Goal: Transaction & Acquisition: Purchase product/service

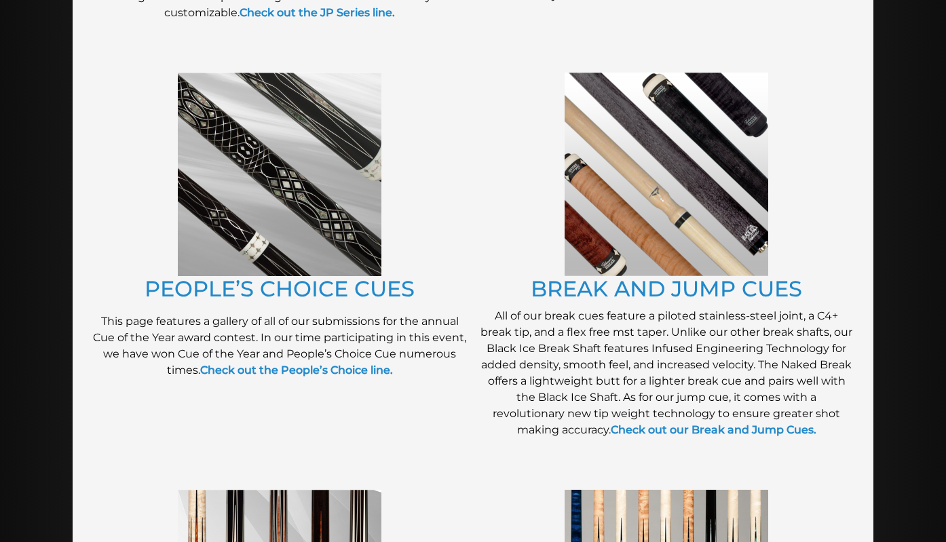
scroll to position [1061, 0]
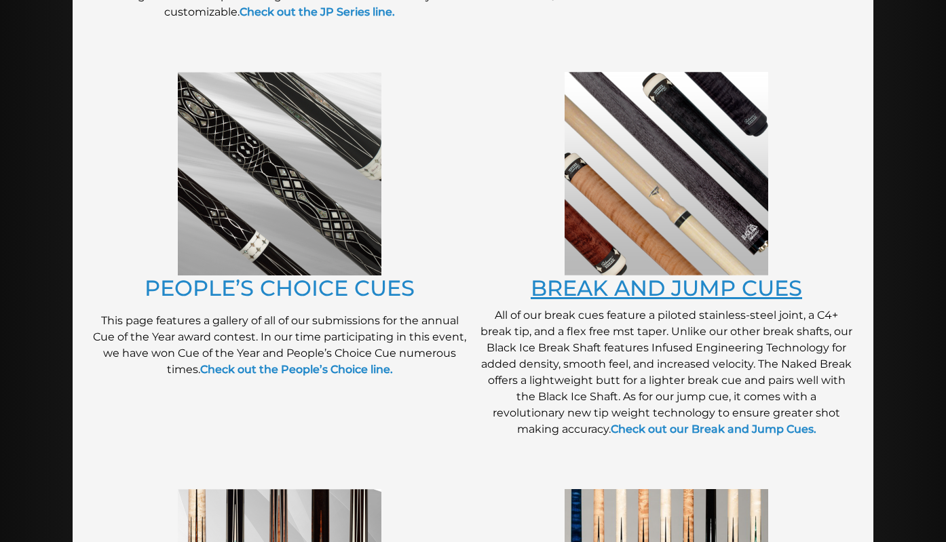
click at [711, 285] on link "BREAK AND JUMP CUES" at bounding box center [666, 288] width 271 height 26
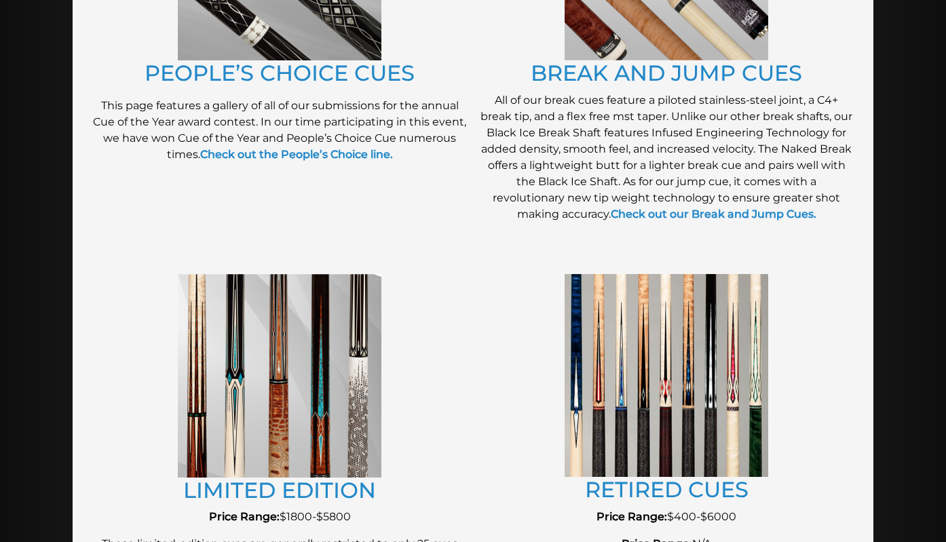
scroll to position [1287, 0]
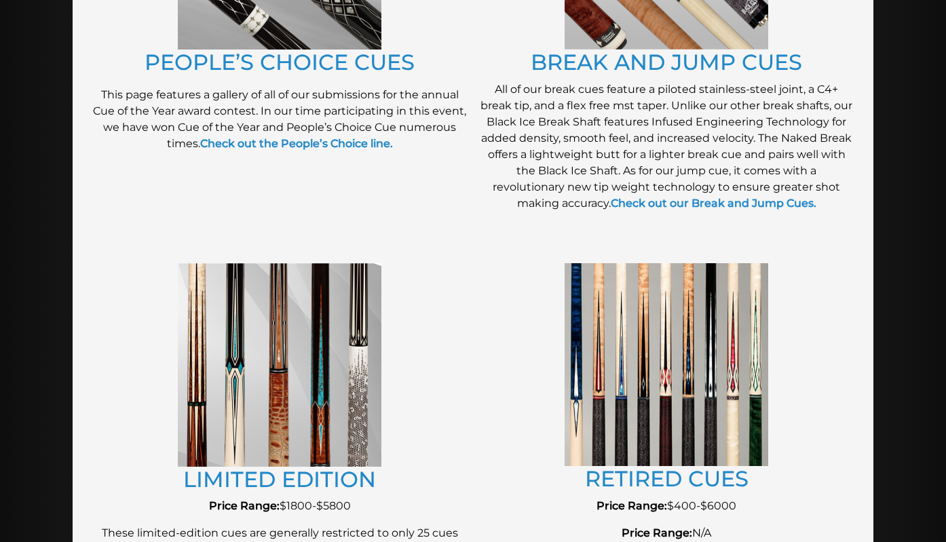
click at [296, 402] on img at bounding box center [280, 365] width 204 height 204
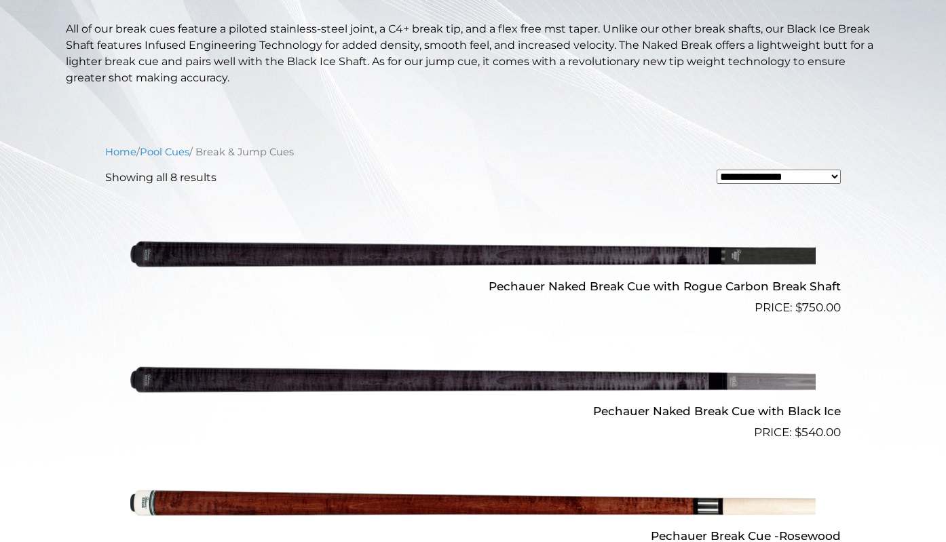
scroll to position [181, 0]
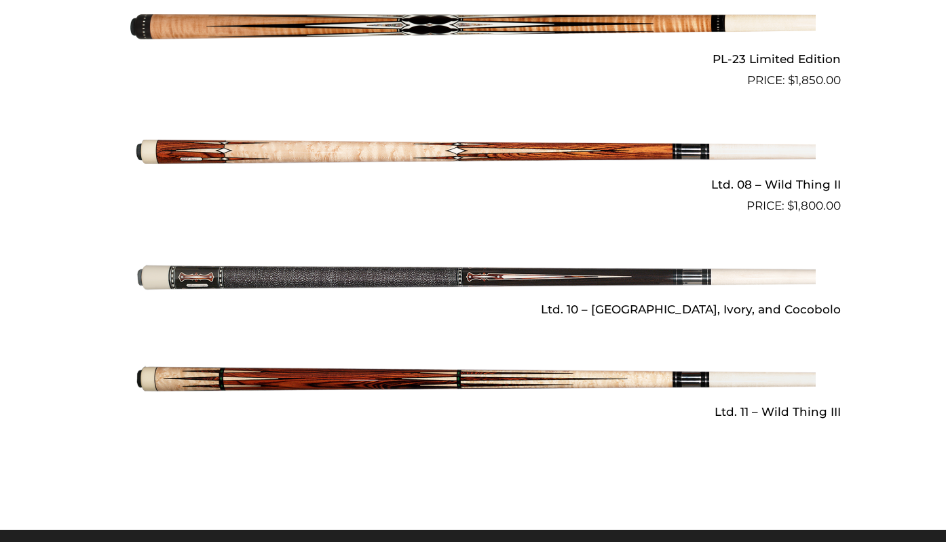
scroll to position [2007, 0]
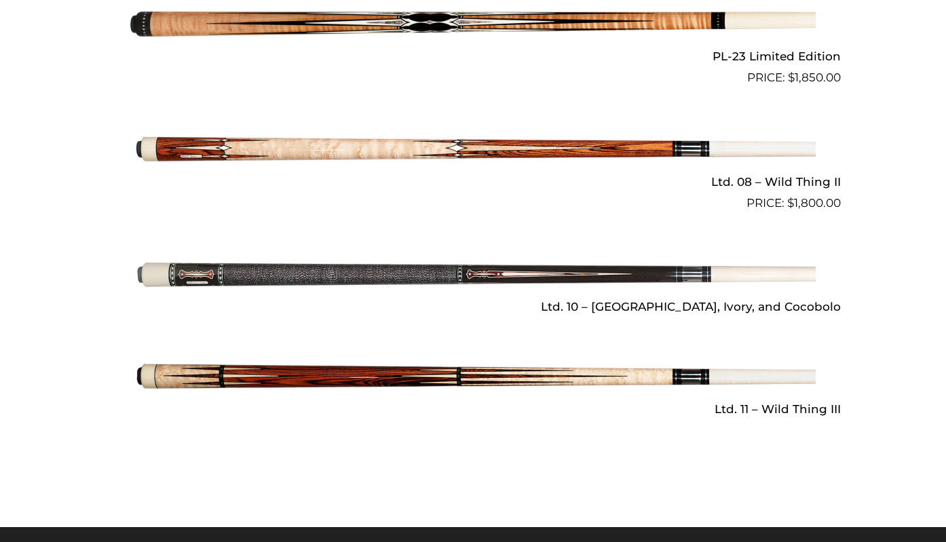
click at [355, 347] on img at bounding box center [472, 377] width 685 height 114
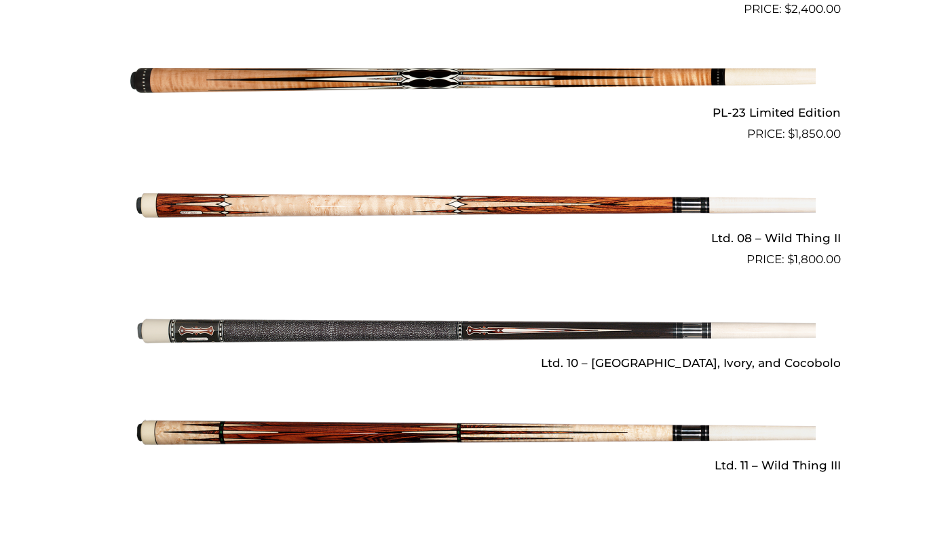
scroll to position [1948, 0]
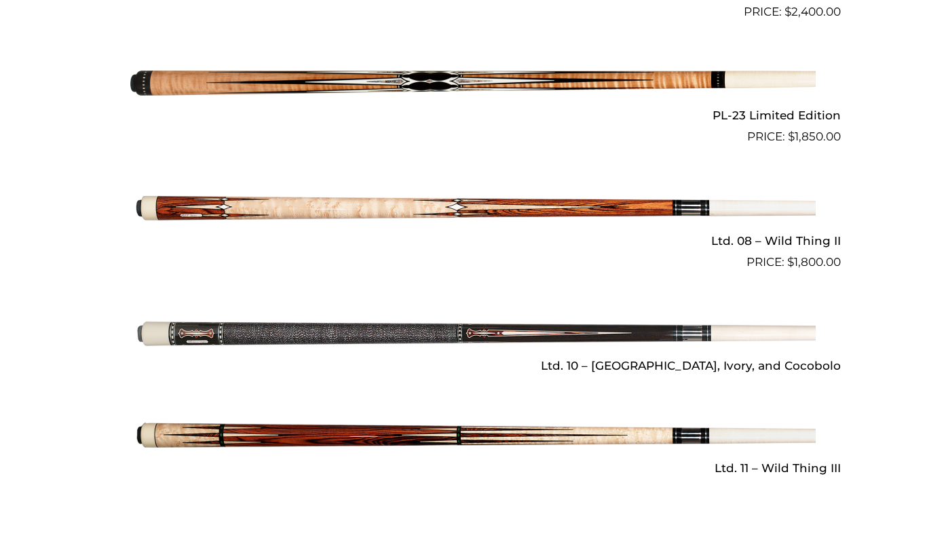
click at [381, 181] on img at bounding box center [472, 208] width 685 height 114
click at [394, 238] on img at bounding box center [472, 208] width 685 height 114
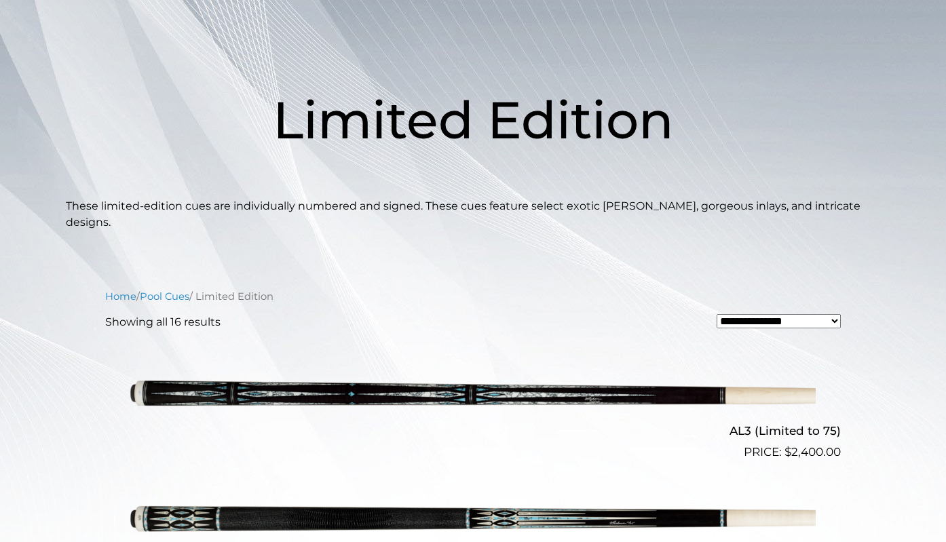
scroll to position [138, 0]
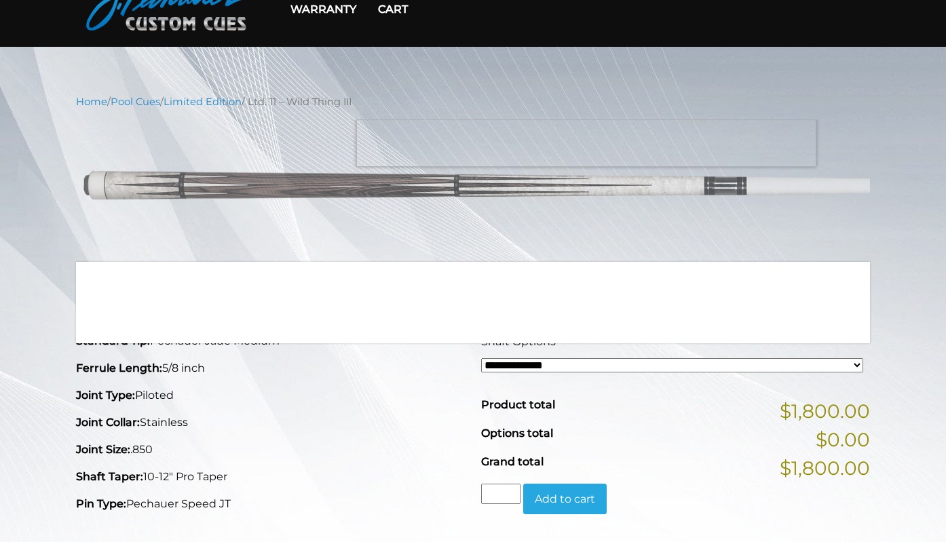
scroll to position [79, 0]
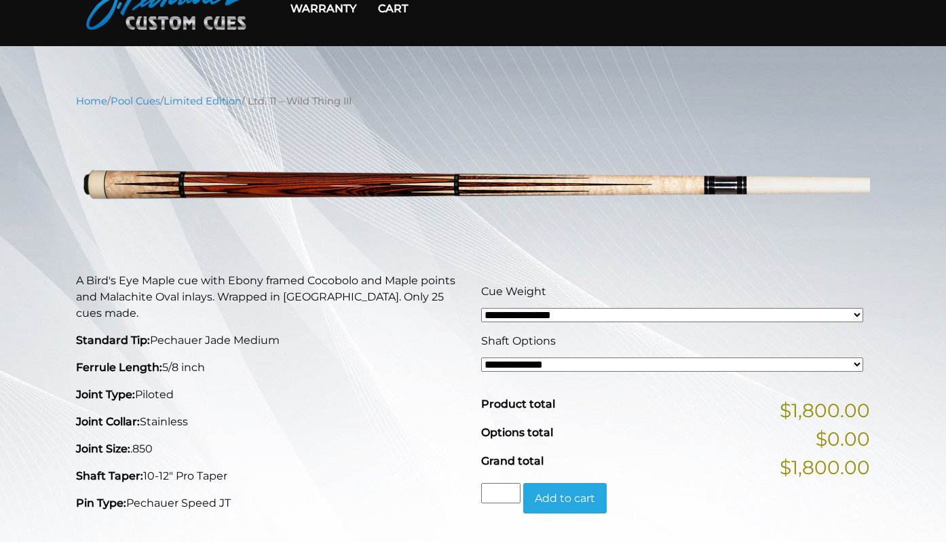
select select "*****"
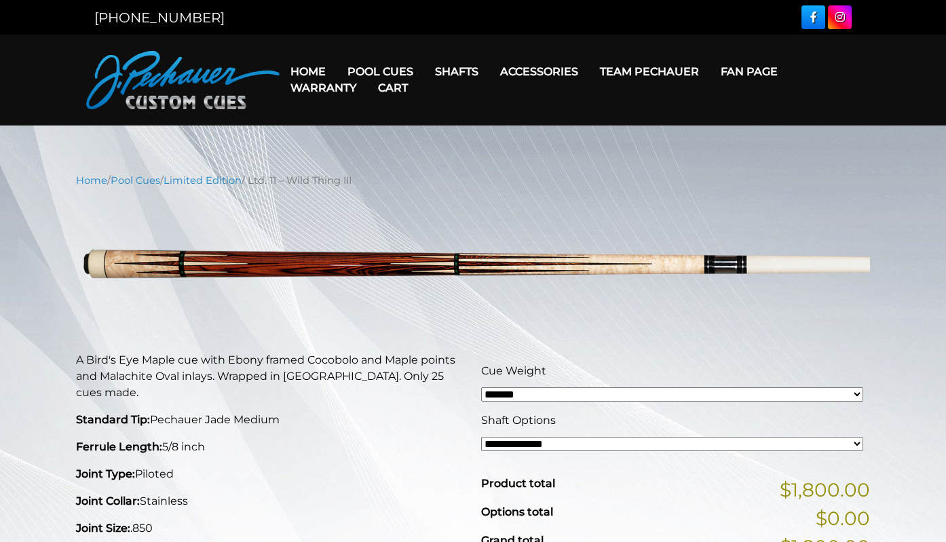
scroll to position [0, 0]
